Goal: Task Accomplishment & Management: Complete application form

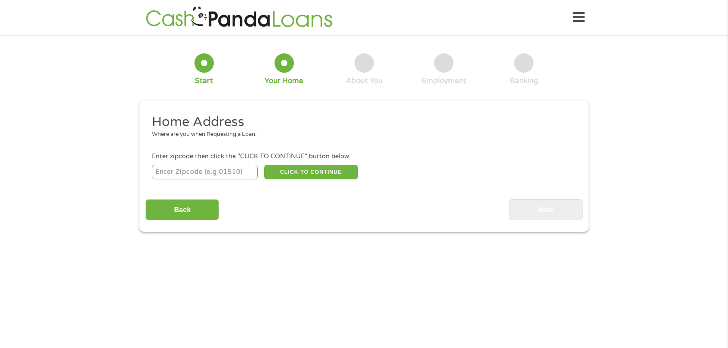
click at [214, 174] on input "number" at bounding box center [205, 172] width 106 height 15
type input "77642"
click at [288, 176] on button "CLICK TO CONTINUE" at bounding box center [311, 172] width 94 height 15
type input "77642"
type input "Port [PERSON_NAME]"
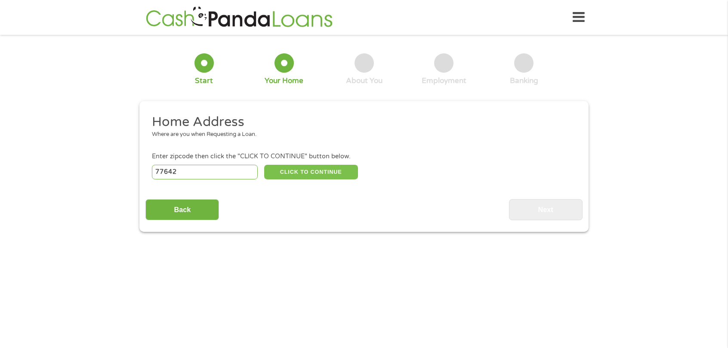
select select "[US_STATE]"
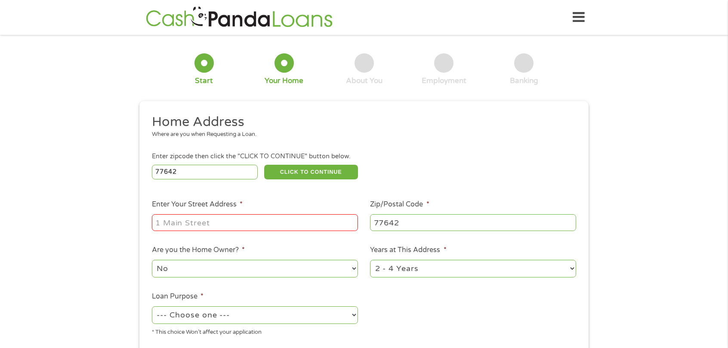
click at [182, 221] on input "Enter Your Street Address *" at bounding box center [255, 222] width 206 height 16
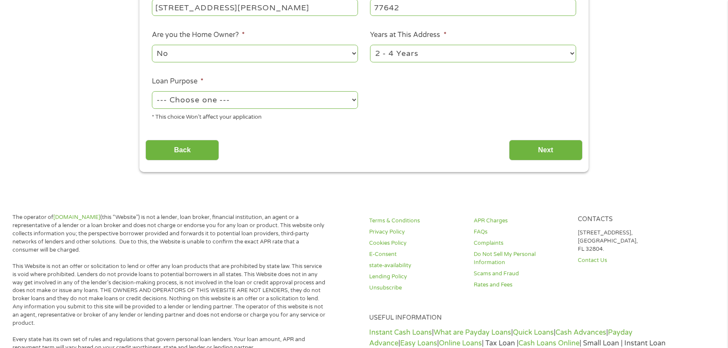
scroll to position [172, 0]
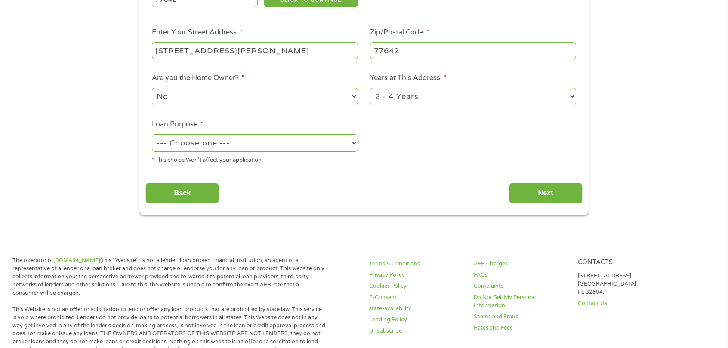
type input "[STREET_ADDRESS][PERSON_NAME]"
click at [286, 154] on div "* This choice Won’t affect your application" at bounding box center [255, 159] width 206 height 12
click at [288, 149] on select "--- Choose one --- Pay Bills Debt Consolidation Home Improvement Major Purchase…" at bounding box center [255, 143] width 206 height 18
select select "shorttermcash"
click at [152, 135] on select "--- Choose one --- Pay Bills Debt Consolidation Home Improvement Major Purchase…" at bounding box center [255, 143] width 206 height 18
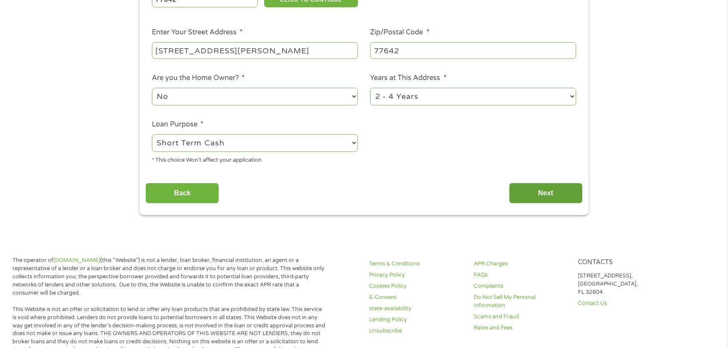
click at [551, 187] on input "Next" at bounding box center [546, 193] width 74 height 21
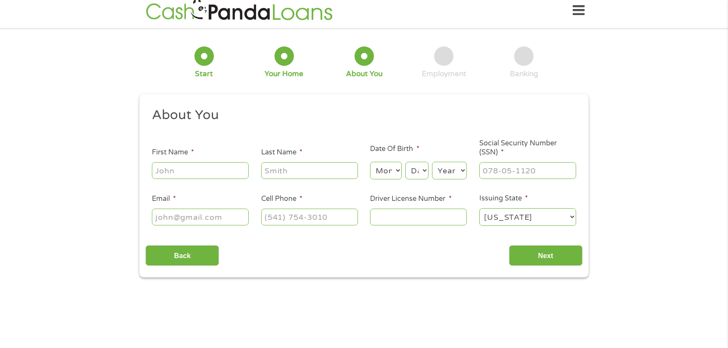
scroll to position [0, 0]
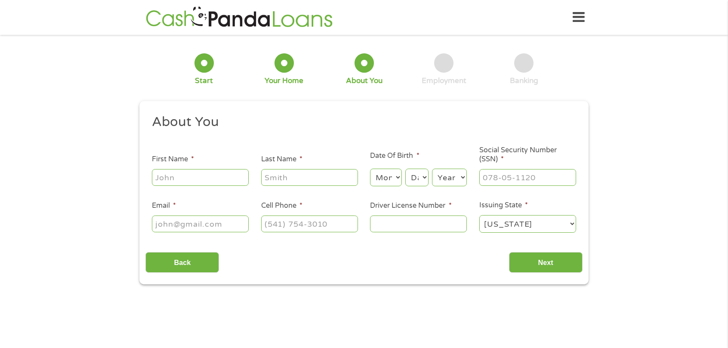
click at [208, 179] on input "First Name *" at bounding box center [200, 177] width 97 height 16
type input "[PERSON_NAME]"
select select "6"
select select "23"
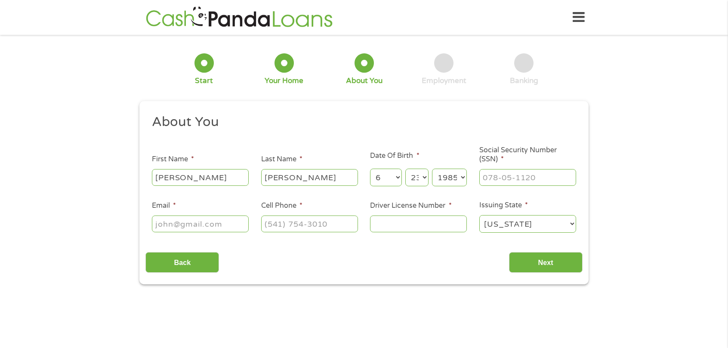
select select "1986"
click at [481, 165] on li "Social Security Number (SSN) *" at bounding box center [527, 166] width 109 height 41
click at [487, 172] on input "___-__-____" at bounding box center [527, 177] width 97 height 16
type input "466-77-7160"
click at [203, 223] on input "Email *" at bounding box center [200, 223] width 97 height 16
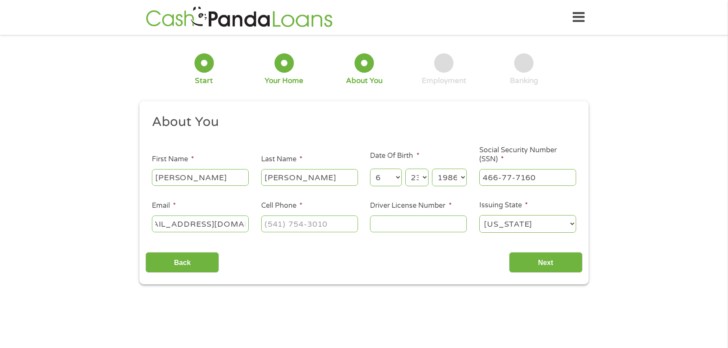
scroll to position [0, 34]
type input "[EMAIL_ADDRESS][DOMAIN_NAME]"
type input "[PHONE_NUMBER]"
type input "22018433"
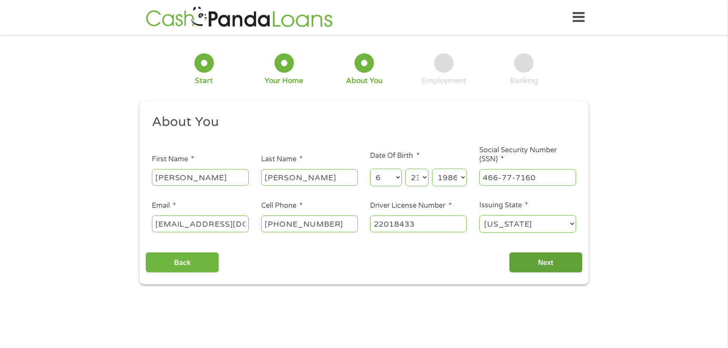
click at [511, 258] on input "Next" at bounding box center [546, 262] width 74 height 21
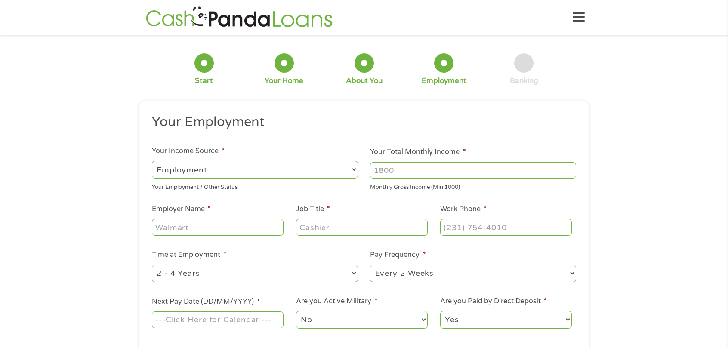
drag, startPoint x: 412, startPoint y: 175, endPoint x: 356, endPoint y: 176, distance: 55.9
click at [356, 176] on ul "Your Employment Your Income Source * --- Choose one --- Employment [DEMOGRAPHIC…" at bounding box center [363, 225] width 436 height 223
type input "1688.00"
click at [55, 175] on div "1 Start 2 Your Home 3 About You 4 Employment 5 Banking 6 This field is hidden w…" at bounding box center [364, 210] width 728 height 339
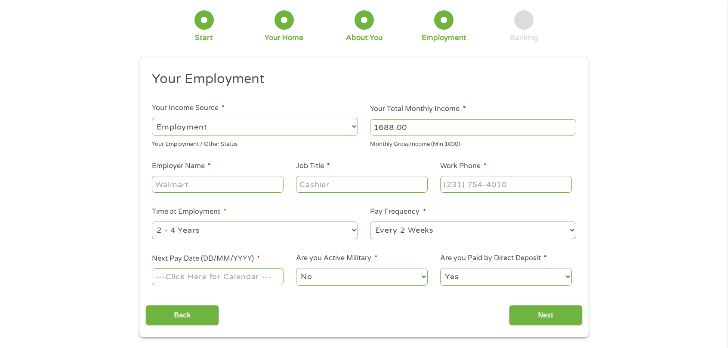
scroll to position [129, 0]
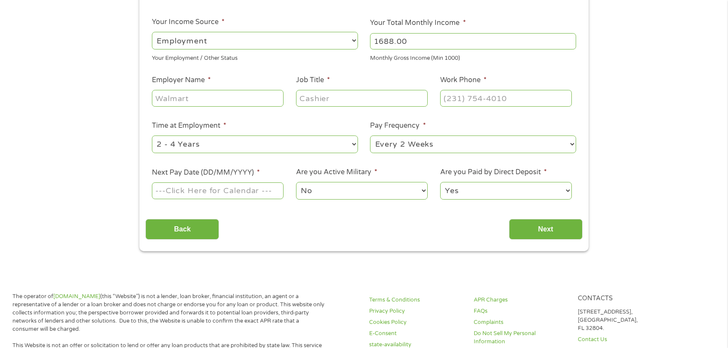
click at [199, 94] on input "Employer Name *" at bounding box center [218, 98] width 132 height 16
type input "Reliable HR Solutions"
type input "Regional Manager"
type input "[PHONE_NUMBER]"
click at [265, 145] on select "--- Choose one --- 1 Year or less 1 - 2 Years 2 - 4 Years Over 4 Years" at bounding box center [255, 144] width 206 height 18
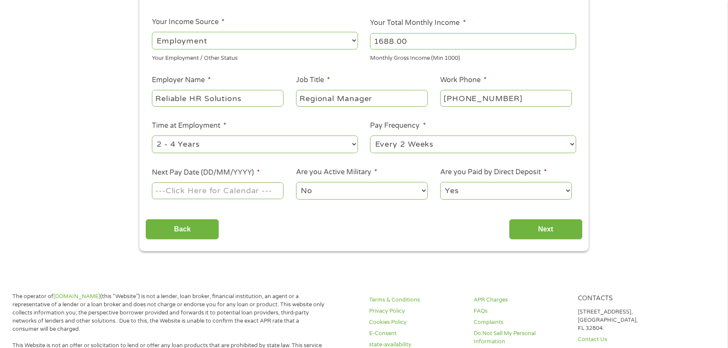
select select "60months"
click at [152, 135] on select "--- Choose one --- 1 Year or less 1 - 2 Years 2 - 4 Years Over 4 Years" at bounding box center [255, 144] width 206 height 18
click at [244, 192] on input "Next Pay Date (DD/MM/YYYY) *" at bounding box center [218, 190] width 132 height 16
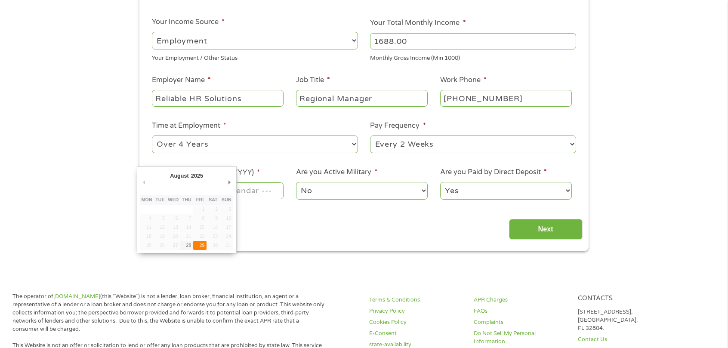
type input "[DATE]"
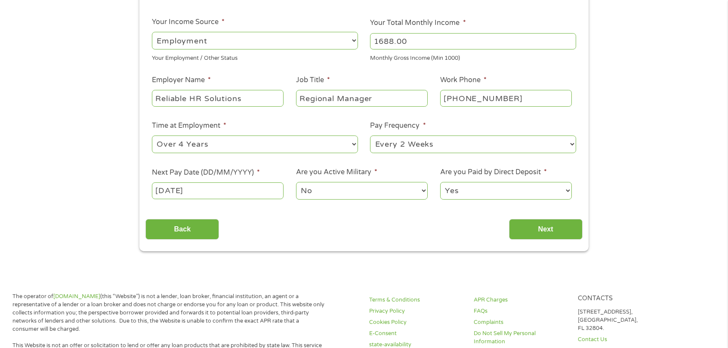
click at [371, 195] on select "No Yes" at bounding box center [362, 191] width 132 height 18
click at [296, 182] on select "No Yes" at bounding box center [362, 191] width 132 height 18
click at [535, 236] on input "Next" at bounding box center [546, 229] width 74 height 21
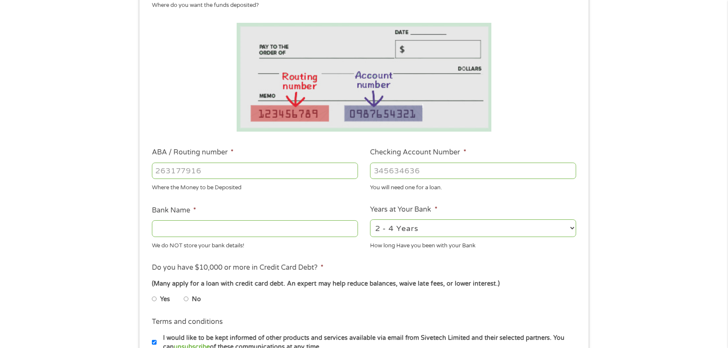
click at [241, 169] on input "ABA / Routing number *" at bounding box center [255, 171] width 206 height 16
type input "031100649"
type input "DISCOVER BANK"
type input "031100649"
click at [396, 175] on input "Checking Account Number *" at bounding box center [473, 171] width 206 height 16
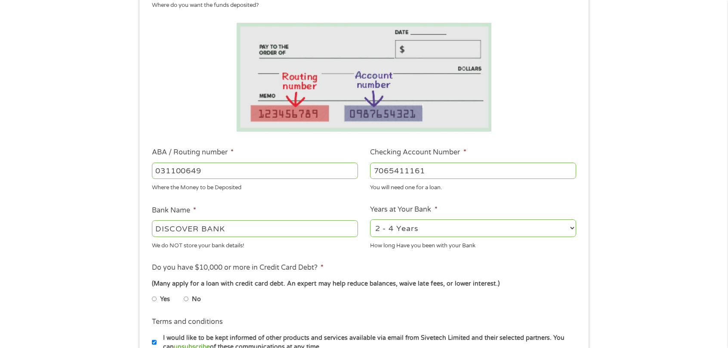
type input "7065411161"
click at [71, 246] on div "1 Start 2 Your Home 3 About You 4 Employment 5 Banking 6 This field is hidden w…" at bounding box center [364, 184] width 728 height 545
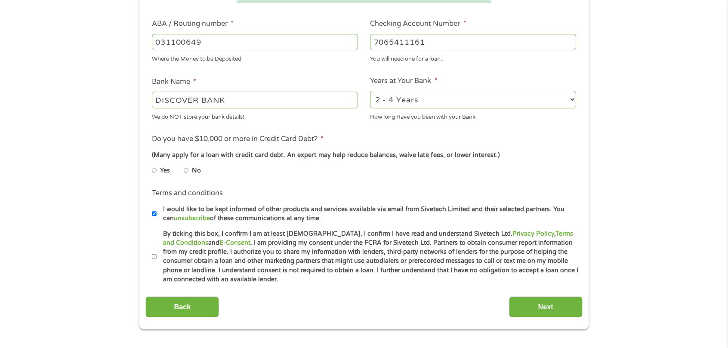
scroll to position [258, 0]
click at [196, 175] on label "No" at bounding box center [196, 170] width 9 height 9
click at [189, 175] on input "No" at bounding box center [186, 170] width 5 height 14
radio input "true"
click at [102, 221] on div "1 Start 2 Your Home 3 About You 4 Employment 5 Banking 6 This field is hidden w…" at bounding box center [364, 55] width 728 height 545
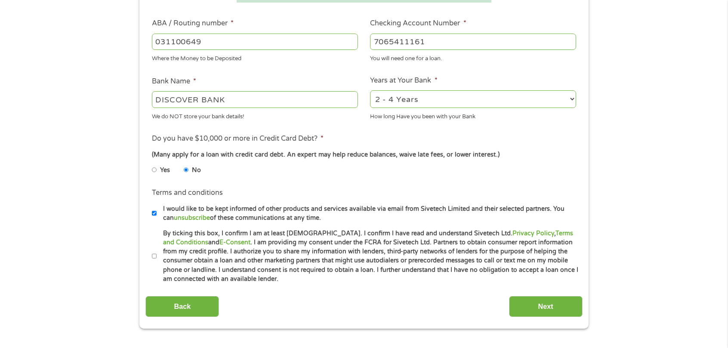
click at [153, 258] on input "By ticking this box, I confirm I am at least [DEMOGRAPHIC_DATA]. I confirm I ha…" at bounding box center [154, 256] width 5 height 14
checkbox input "true"
click at [540, 308] on input "Next" at bounding box center [546, 306] width 74 height 21
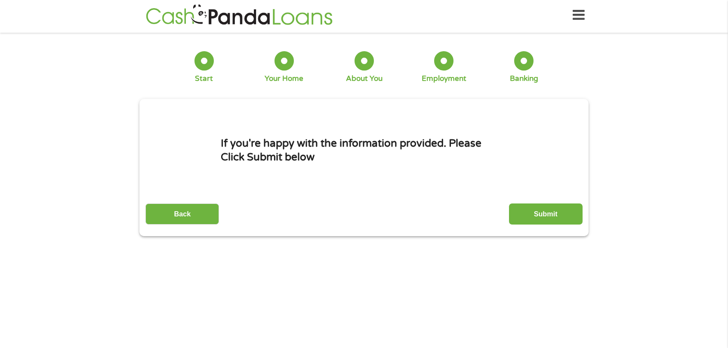
scroll to position [0, 0]
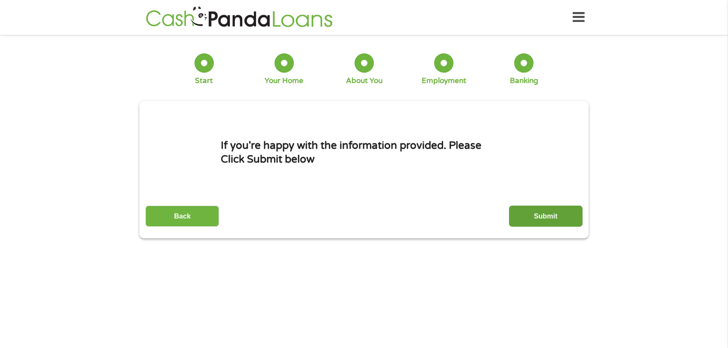
click at [532, 207] on input "Submit" at bounding box center [546, 216] width 74 height 21
